Goal: Find specific page/section: Find specific page/section

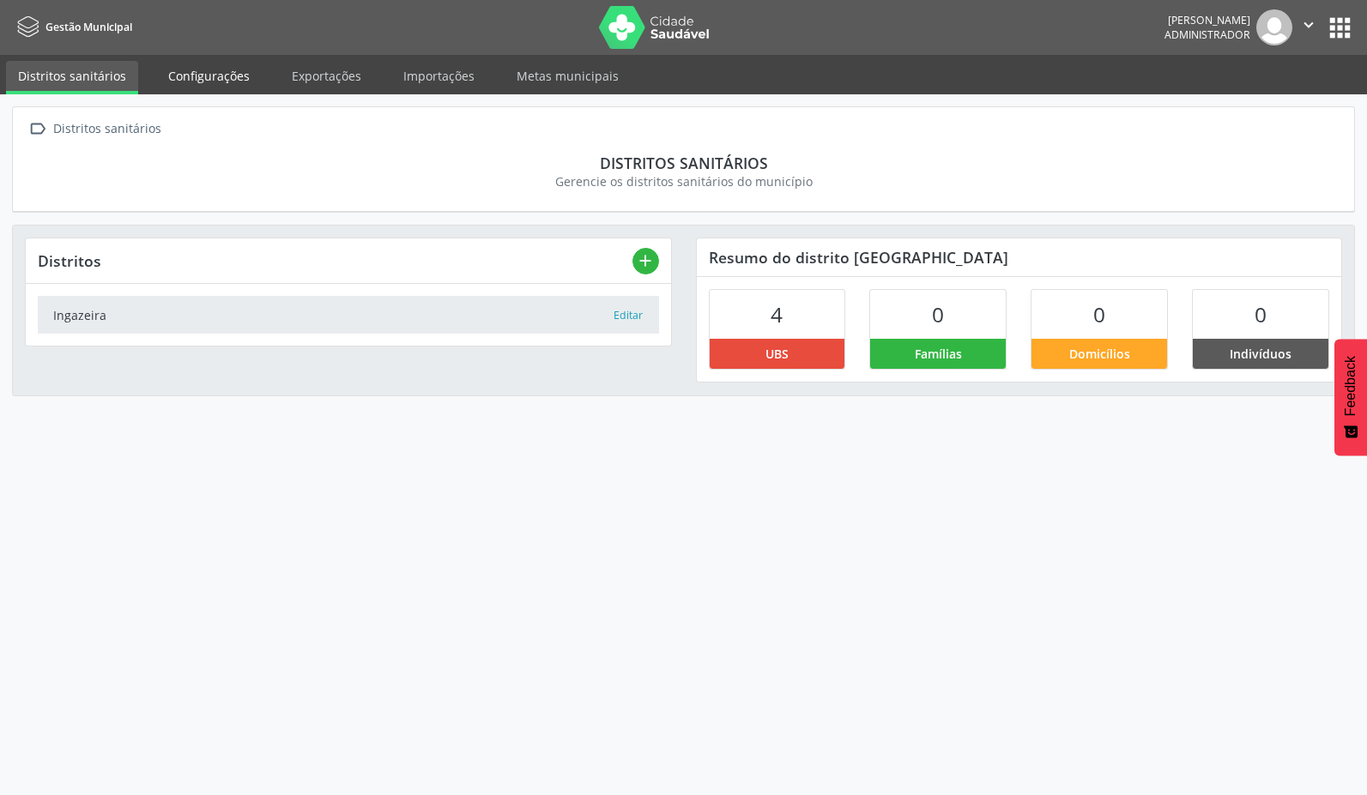
click at [227, 82] on link "Configurações" at bounding box center [209, 76] width 106 height 30
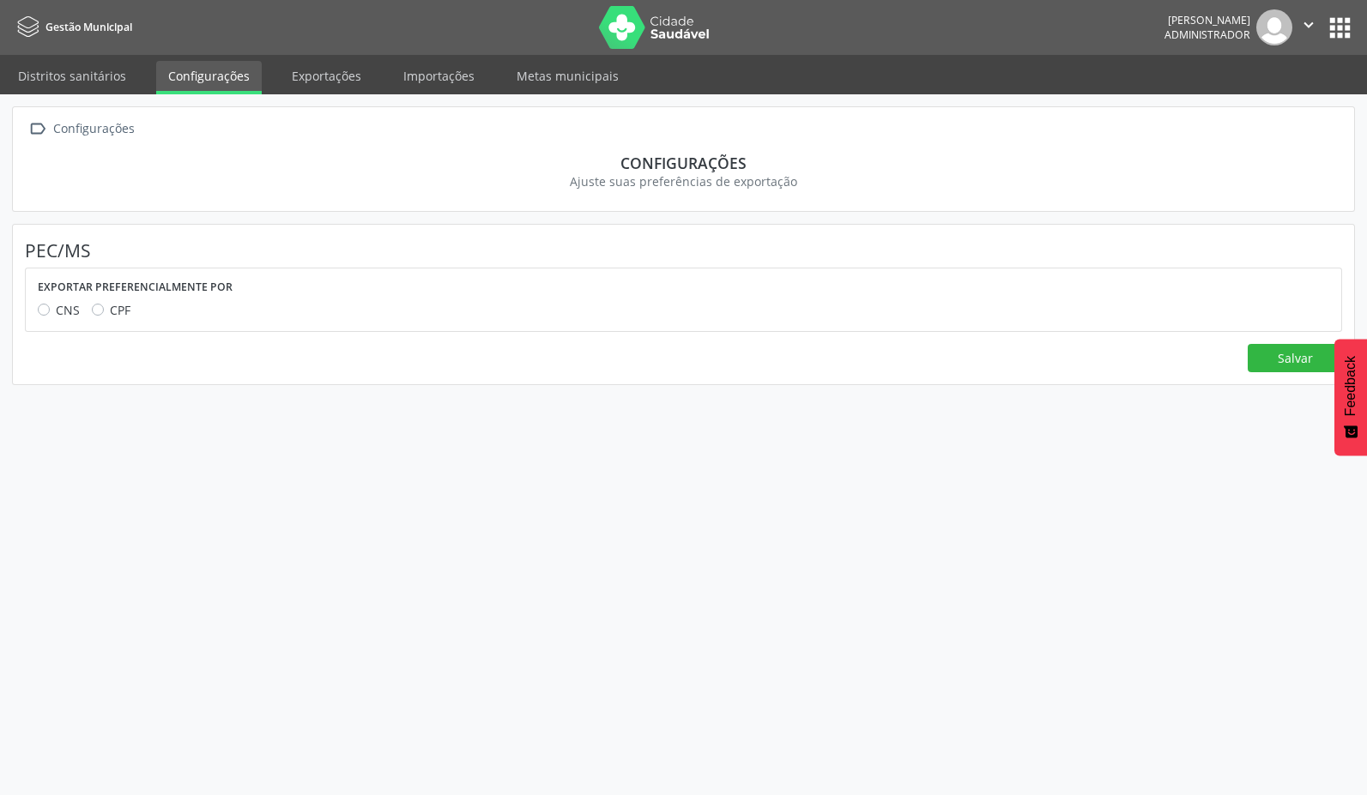
click at [1339, 24] on button "apps" at bounding box center [1340, 28] width 30 height 30
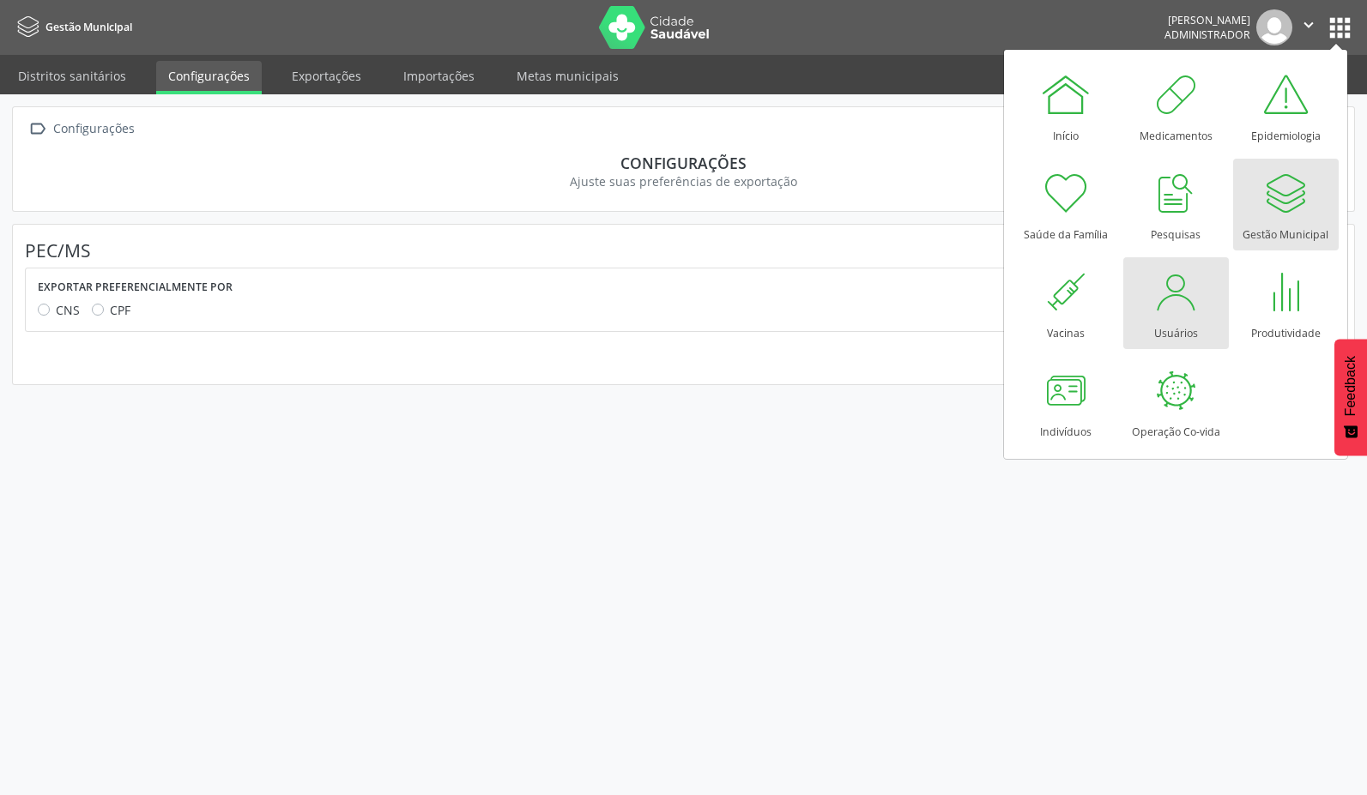
click at [1164, 323] on div "Usuários" at bounding box center [1176, 328] width 44 height 23
